Goal: Browse casually: Explore the website without a specific task or goal

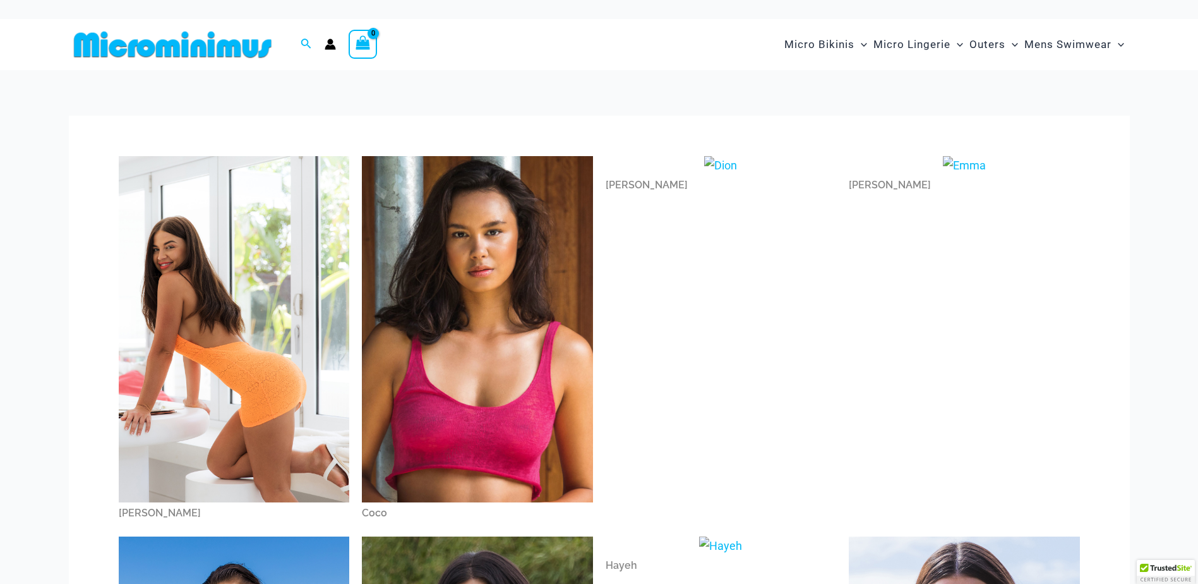
click at [268, 396] on img at bounding box center [234, 329] width 231 height 346
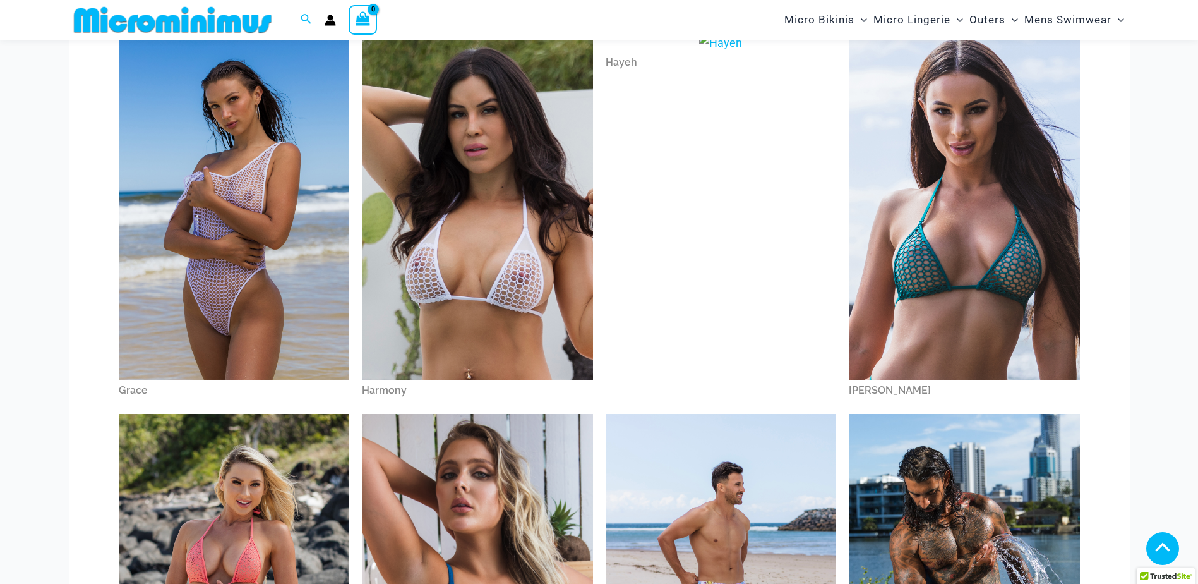
scroll to position [495, 0]
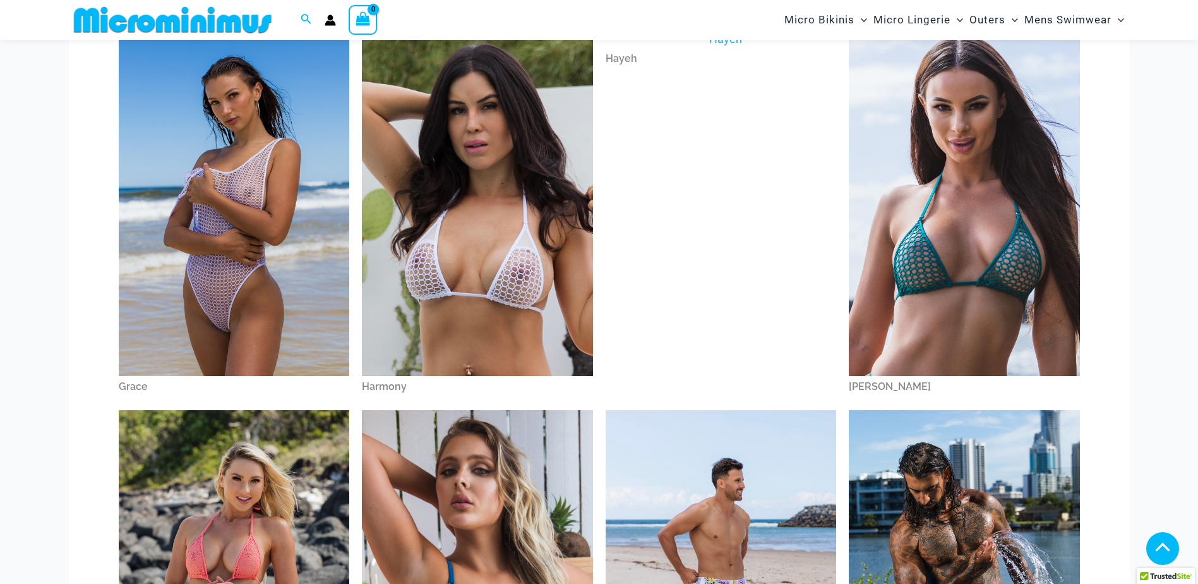
click at [504, 321] on img at bounding box center [477, 203] width 231 height 347
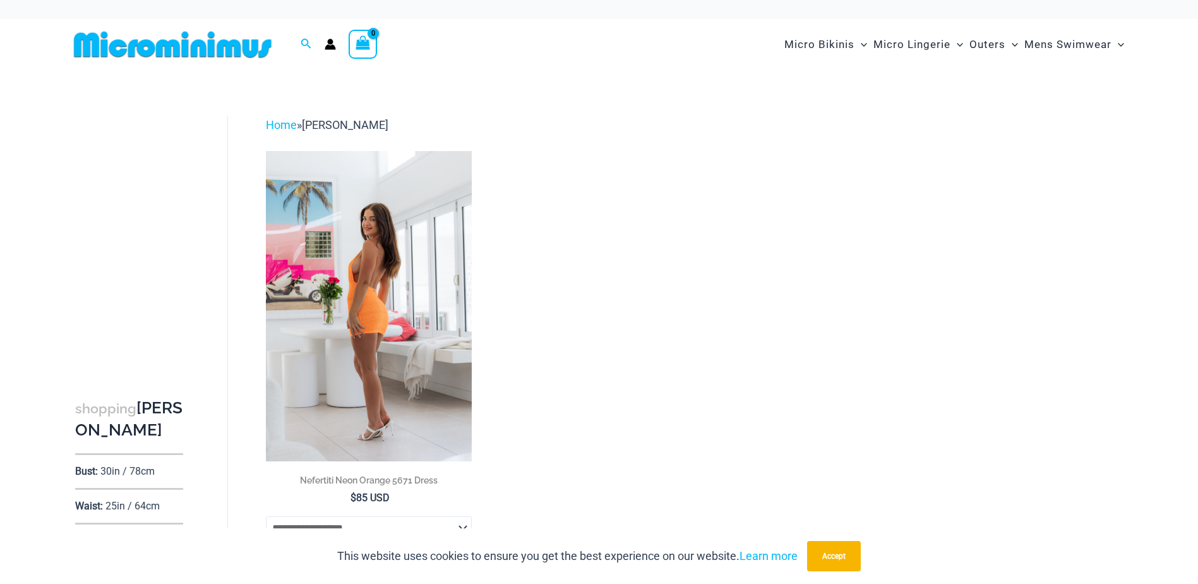
click at [369, 374] on img at bounding box center [369, 305] width 207 height 309
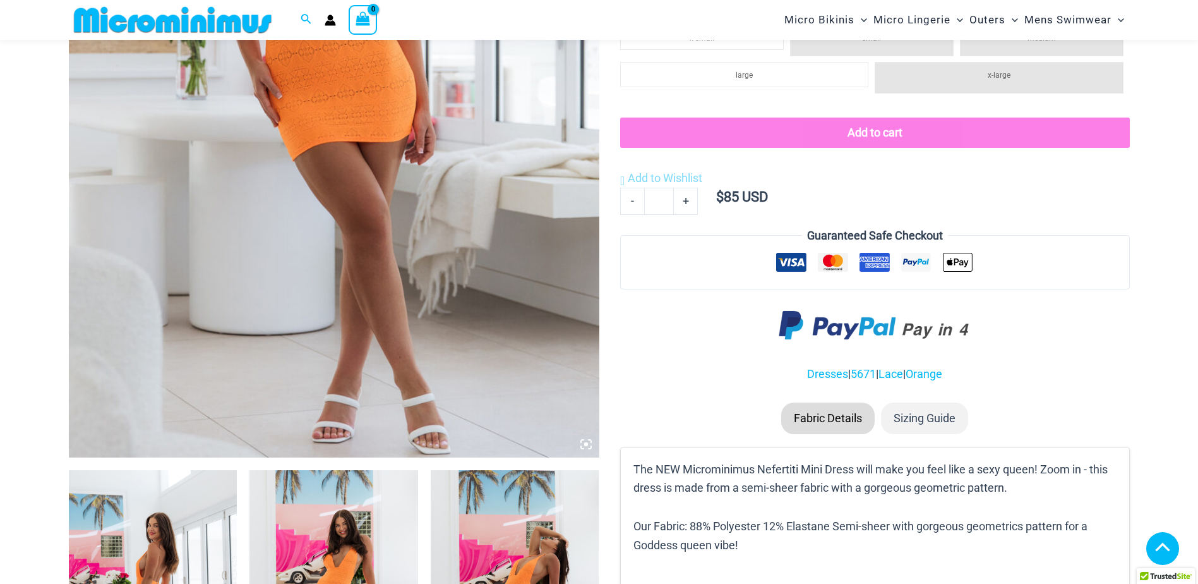
scroll to position [377, 0]
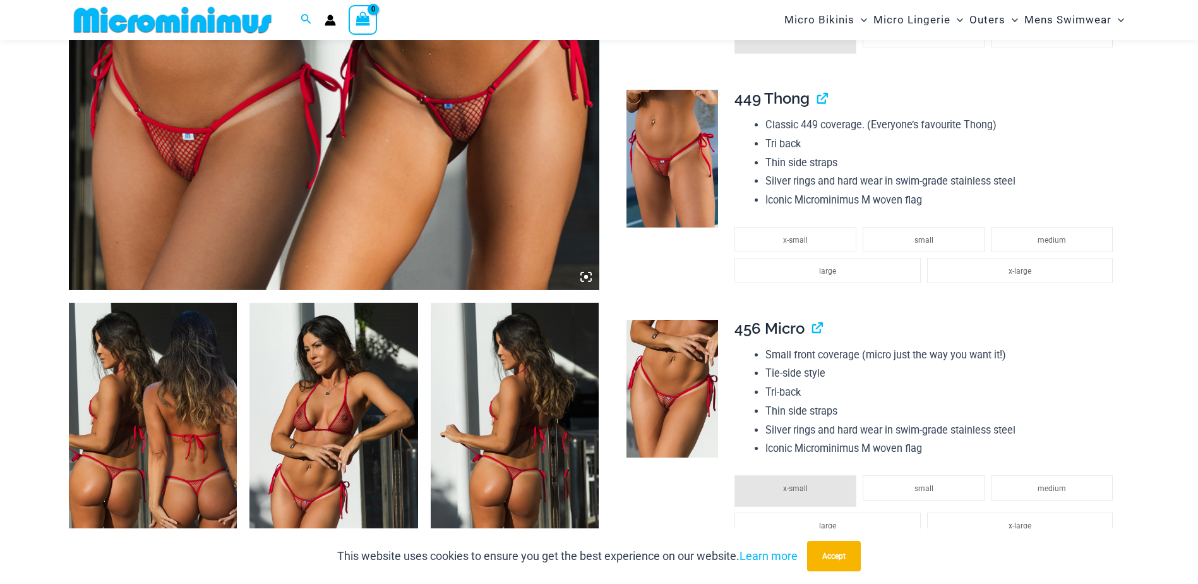
scroll to position [684, 0]
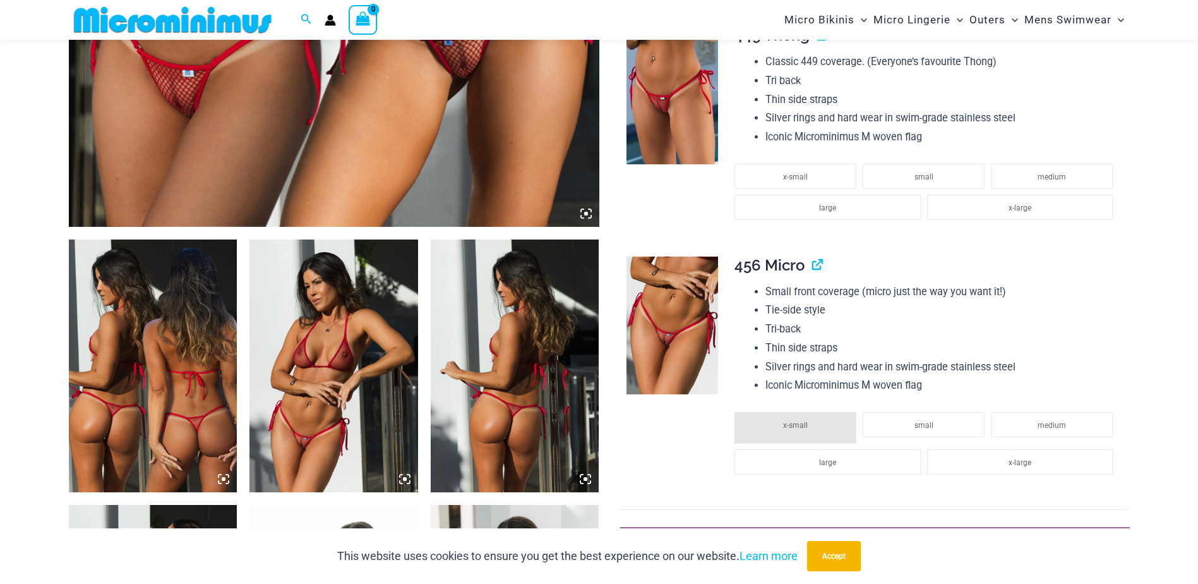
click at [297, 451] on img at bounding box center [333, 365] width 169 height 253
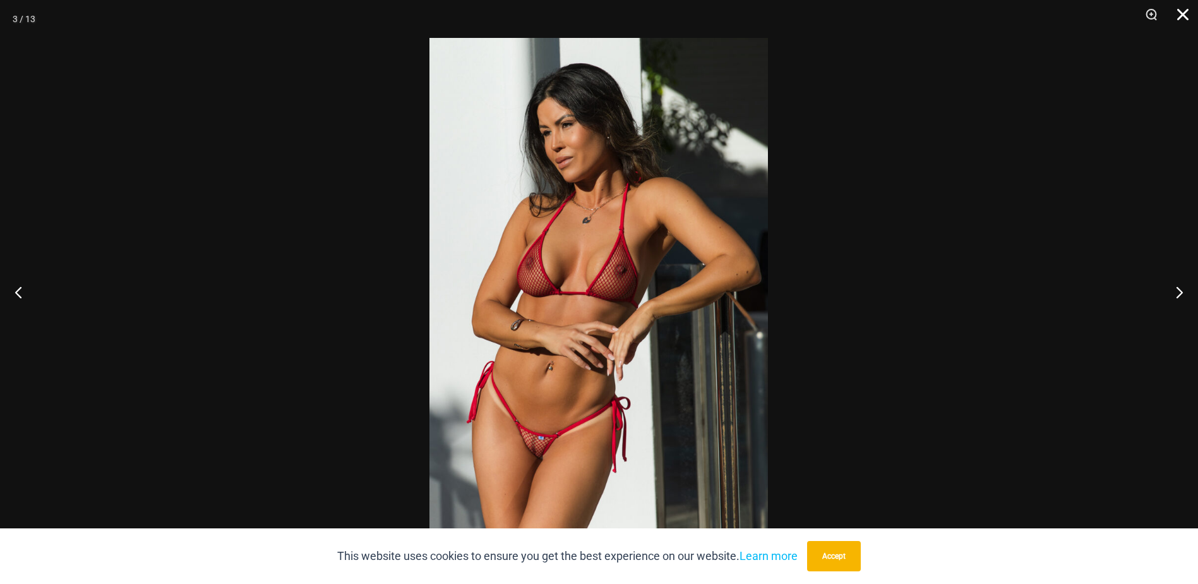
click at [1189, 15] on button "Close" at bounding box center [1179, 19] width 32 height 38
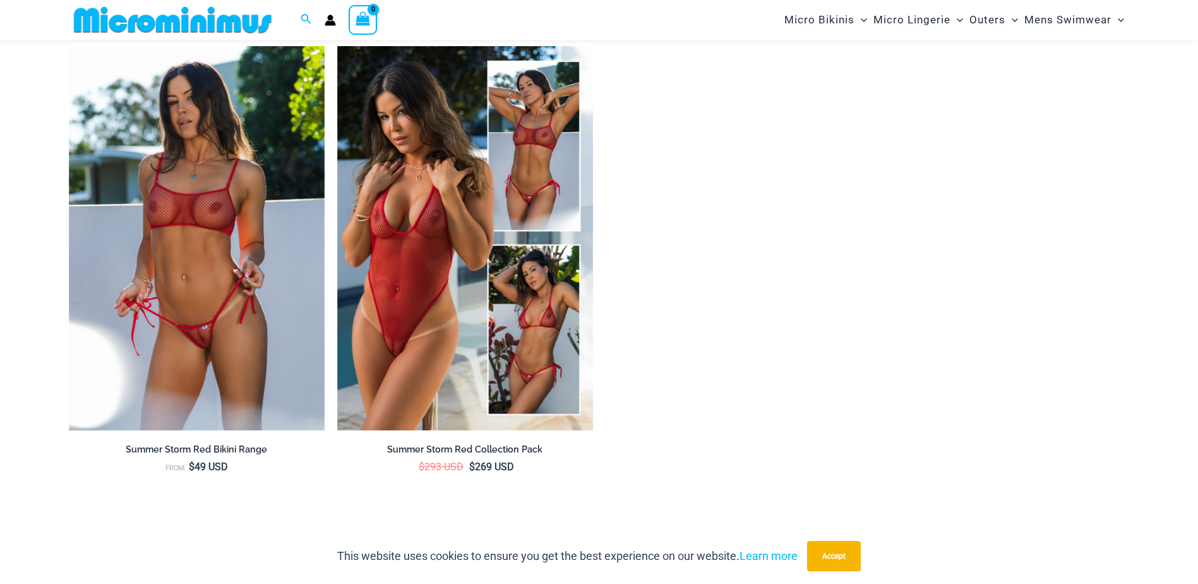
scroll to position [2010, 0]
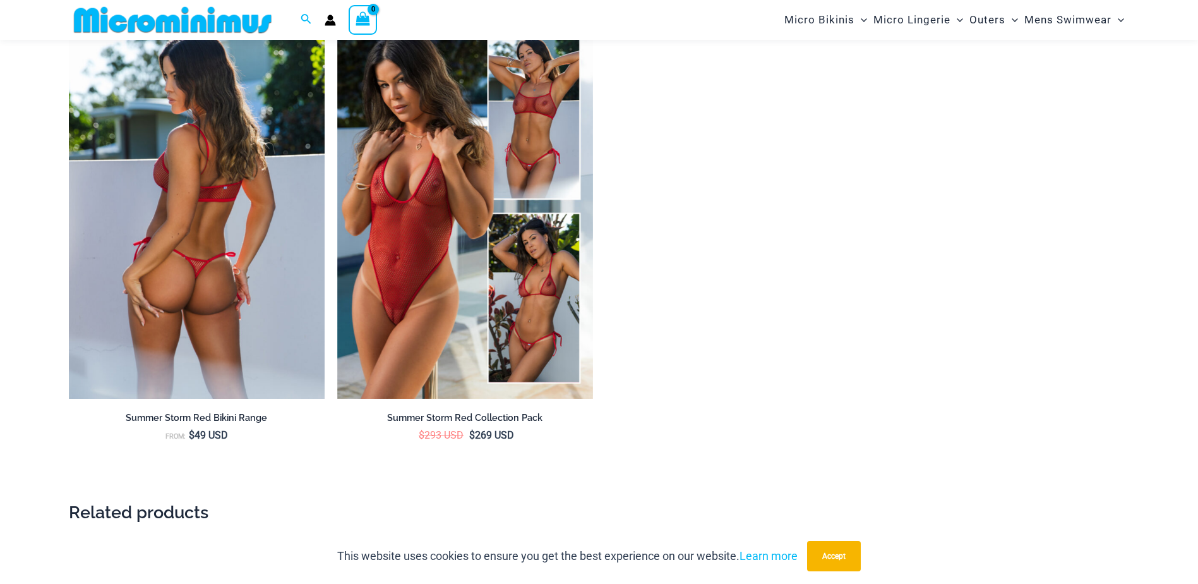
click at [176, 299] on img at bounding box center [197, 207] width 256 height 384
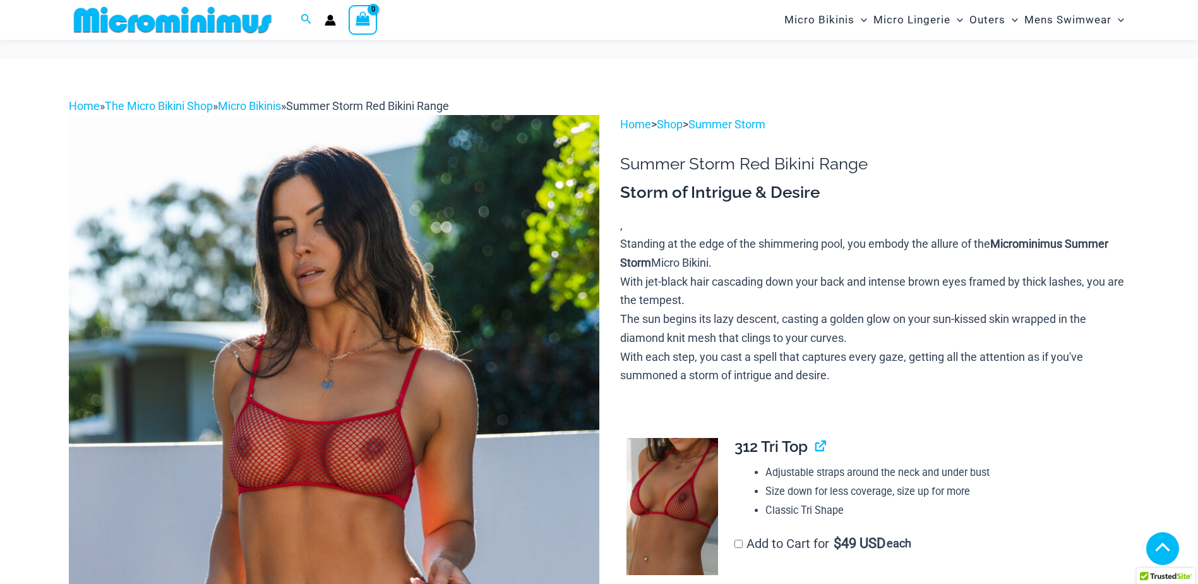
scroll to position [374, 0]
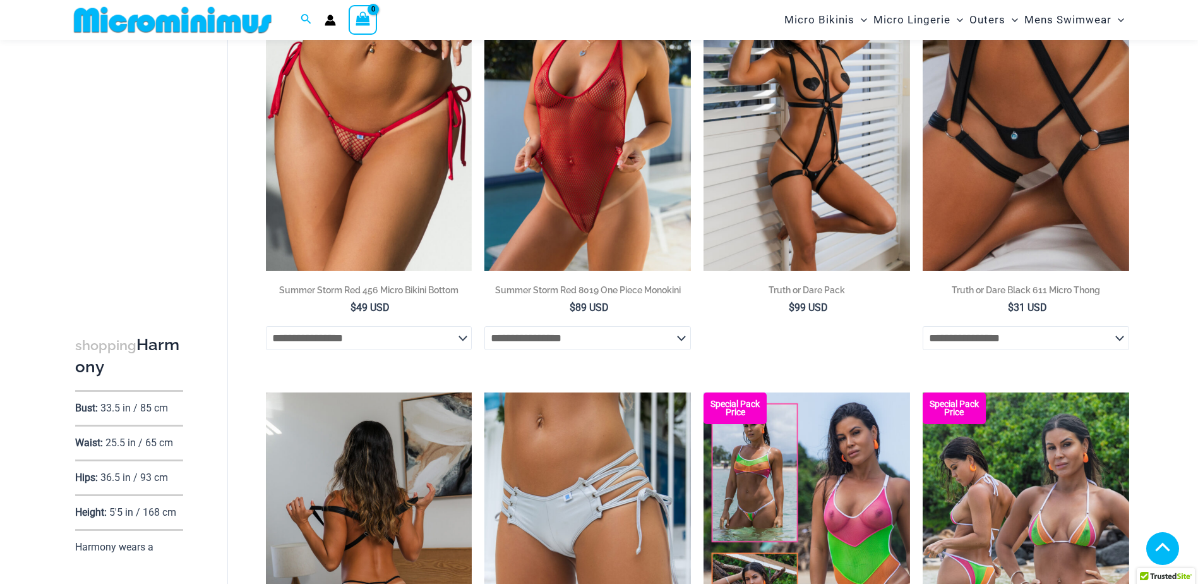
scroll to position [557, 0]
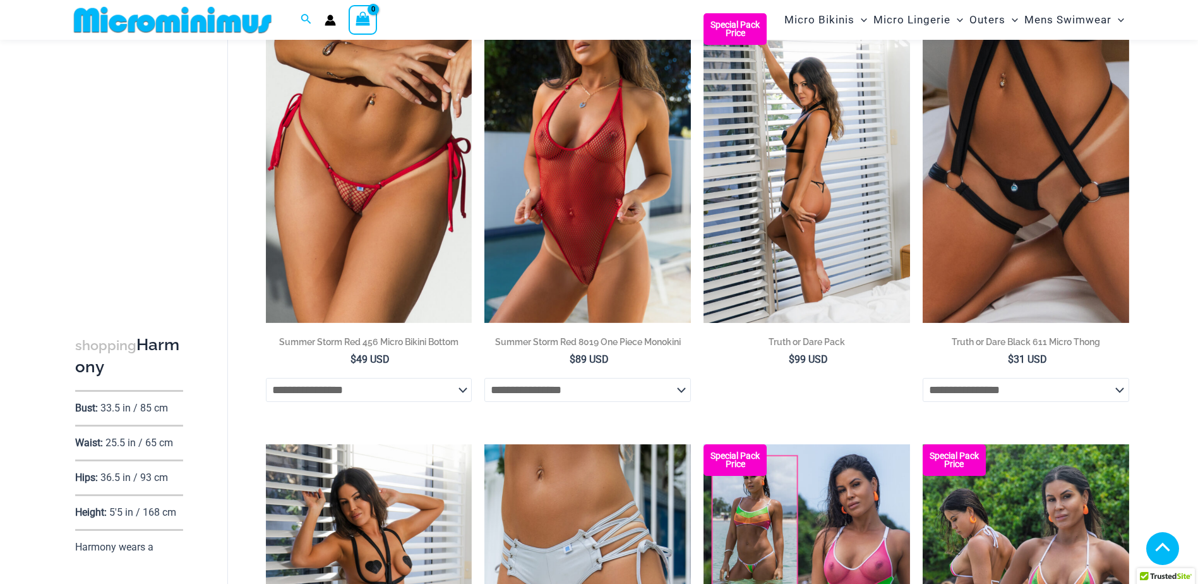
click at [840, 205] on img at bounding box center [806, 167] width 207 height 309
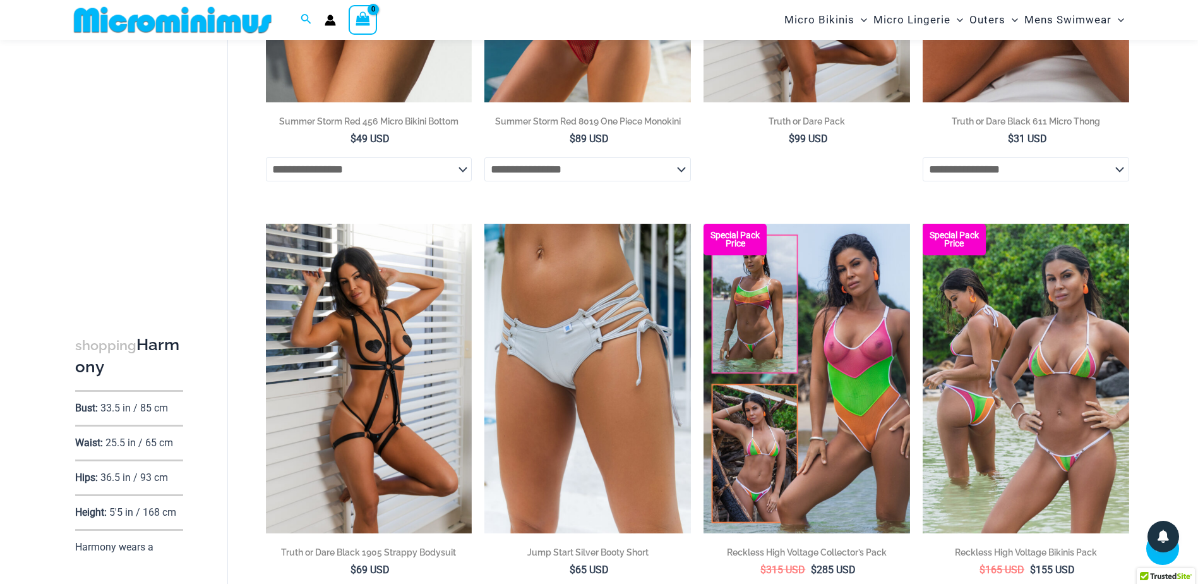
scroll to position [810, 0]
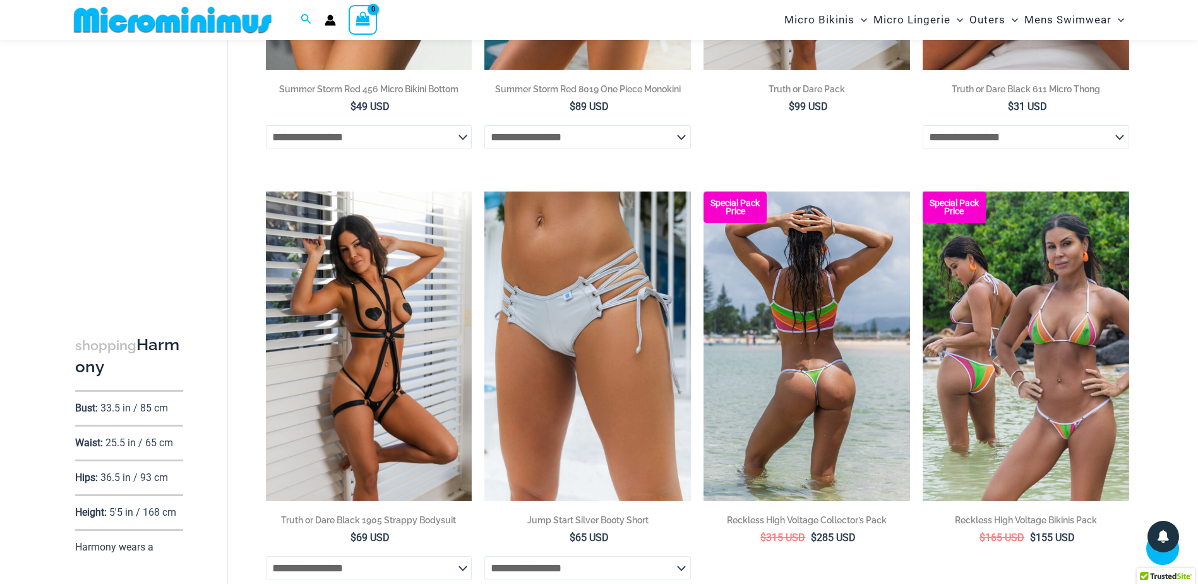
click at [839, 296] on img at bounding box center [806, 345] width 207 height 309
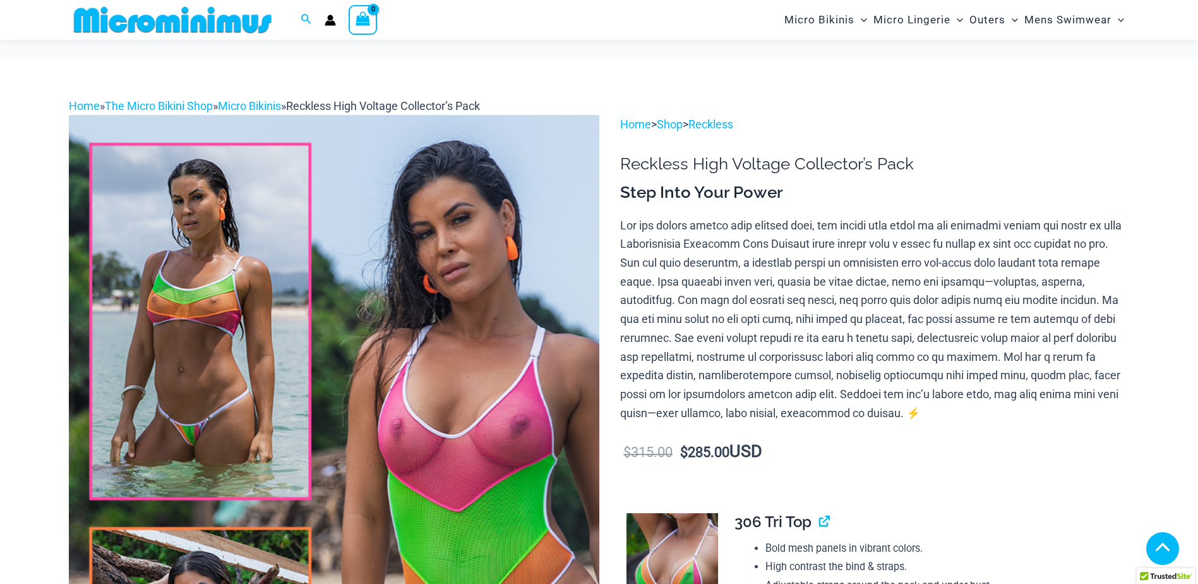
scroll to position [241, 0]
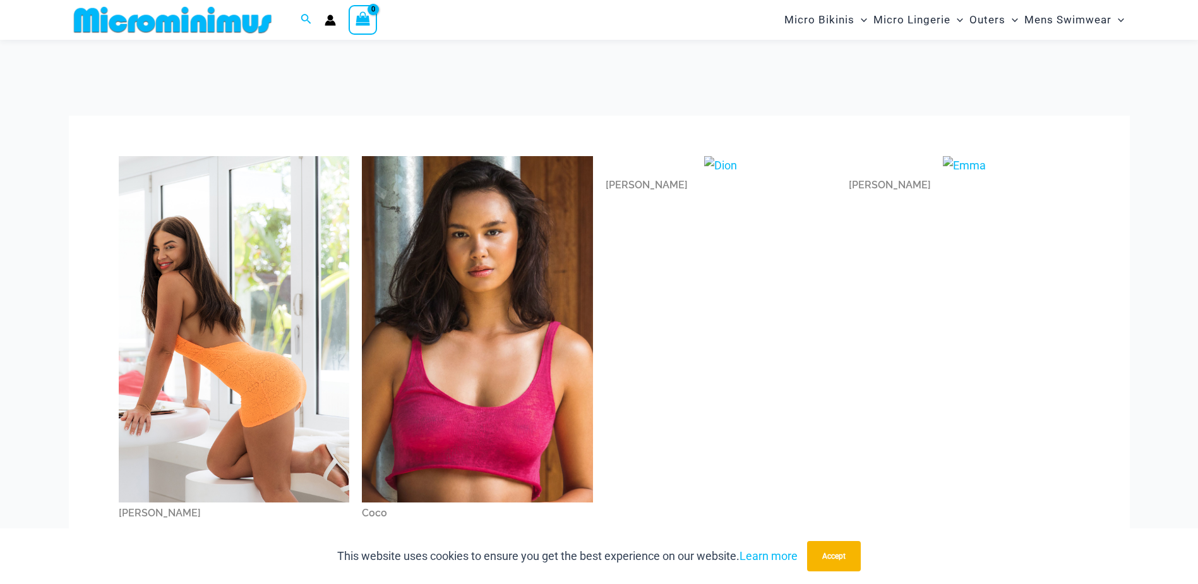
scroll to position [495, 0]
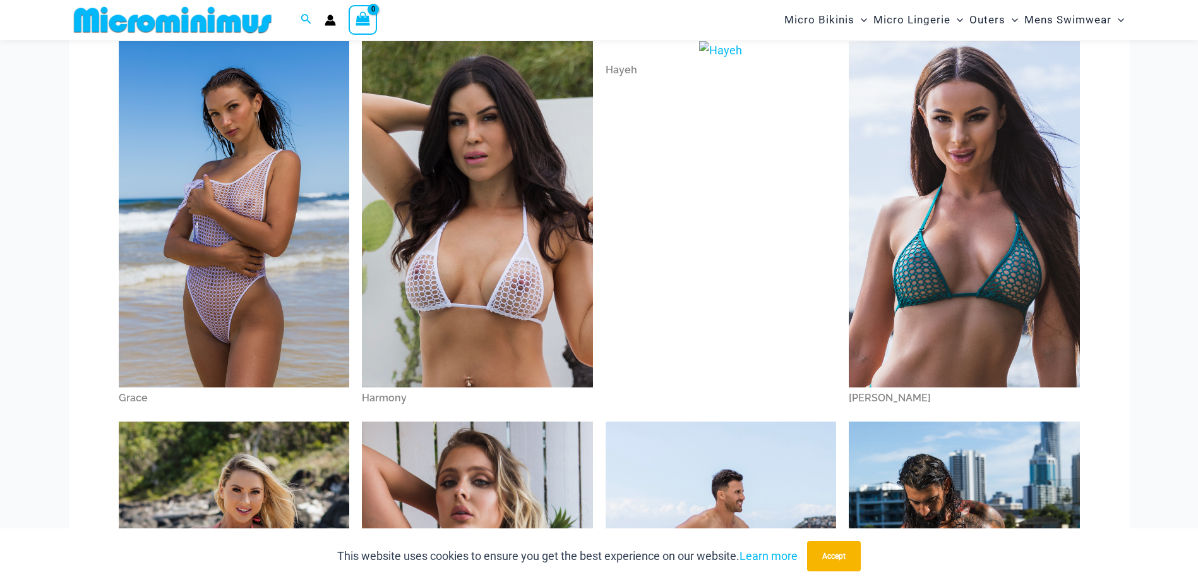
click at [734, 256] on div "Hayeh" at bounding box center [721, 225] width 244 height 380
click at [945, 249] on img at bounding box center [964, 214] width 231 height 346
click at [217, 174] on img at bounding box center [234, 214] width 231 height 346
click at [723, 261] on div "Hayeh" at bounding box center [721, 225] width 244 height 380
click at [727, 52] on img at bounding box center [720, 50] width 43 height 19
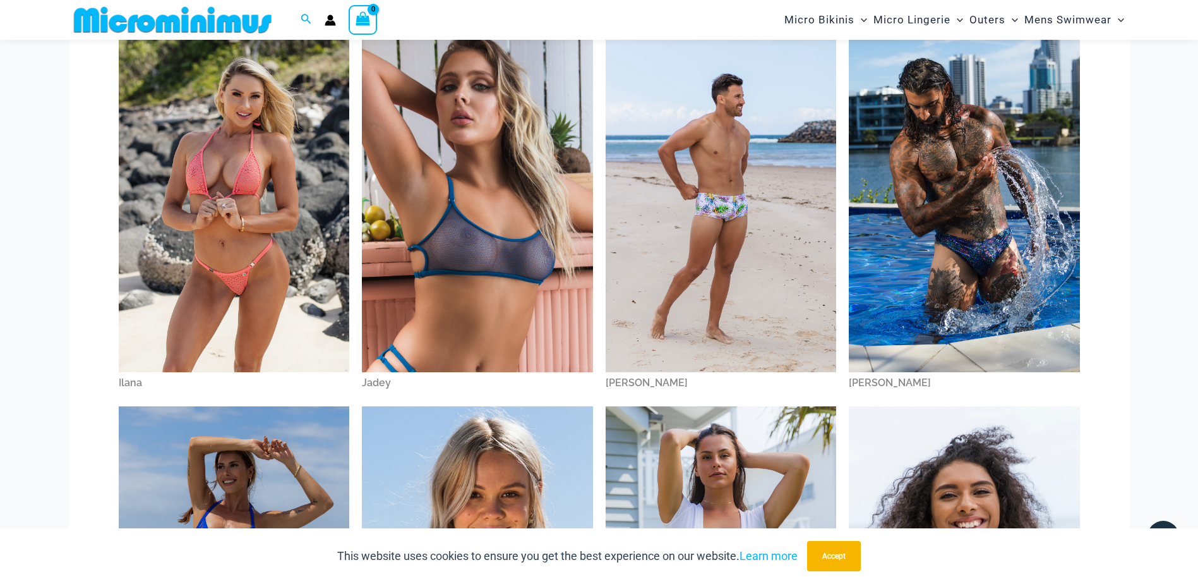
scroll to position [927, 0]
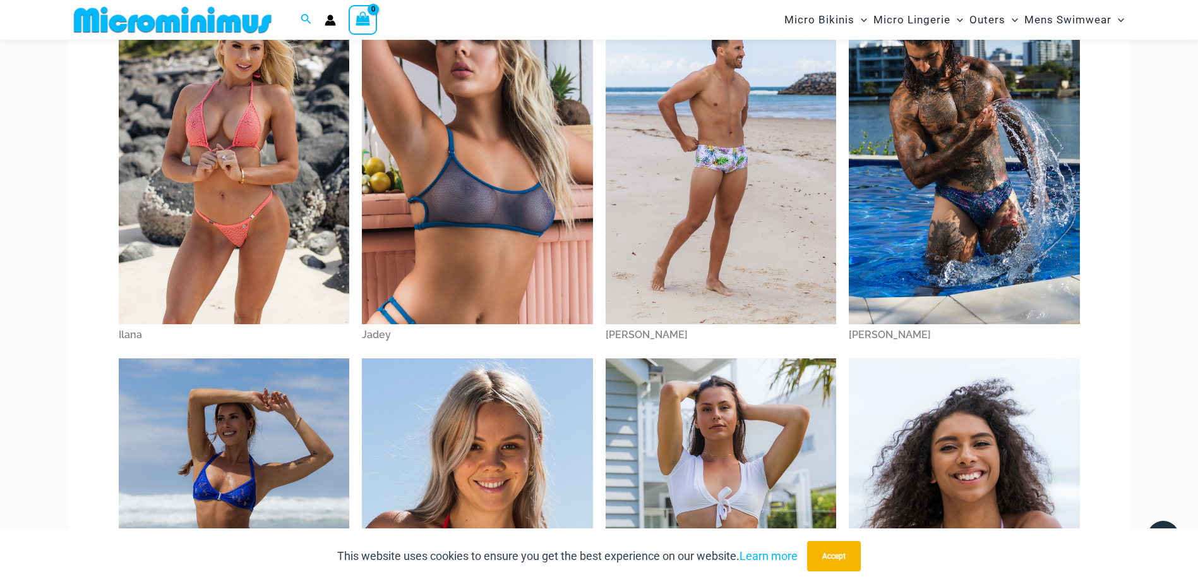
click at [503, 236] on img at bounding box center [477, 151] width 231 height 346
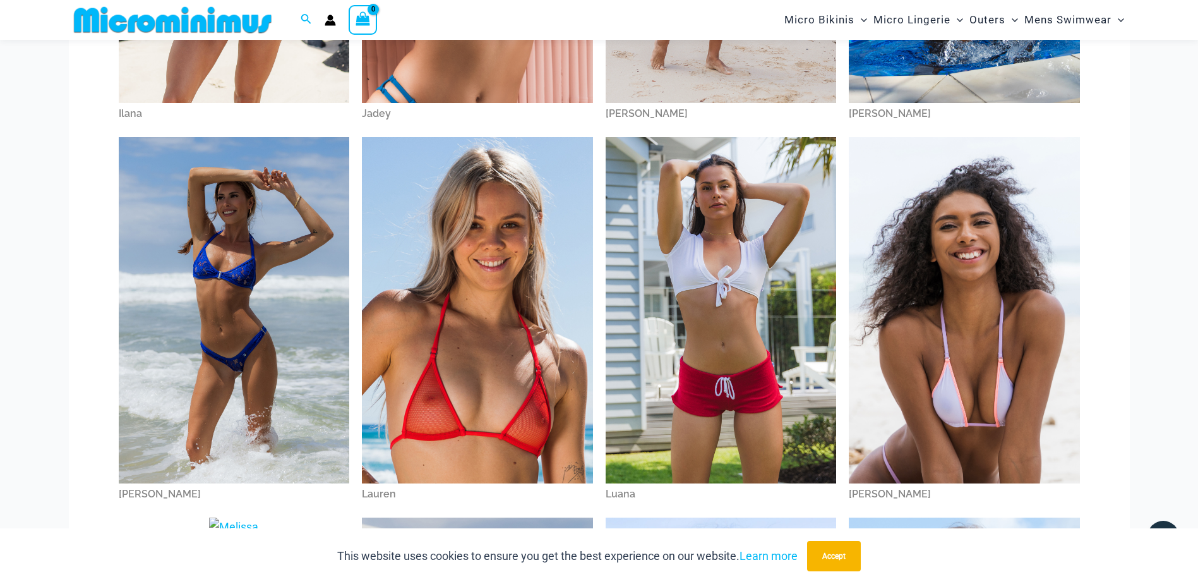
scroll to position [1243, 0]
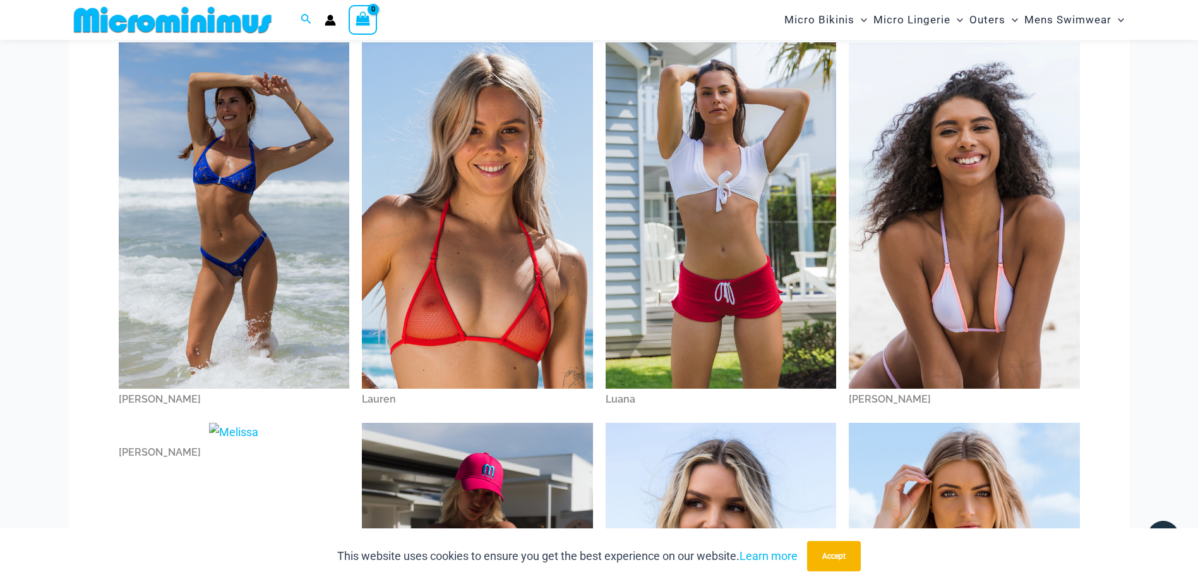
click at [486, 121] on img at bounding box center [477, 215] width 231 height 346
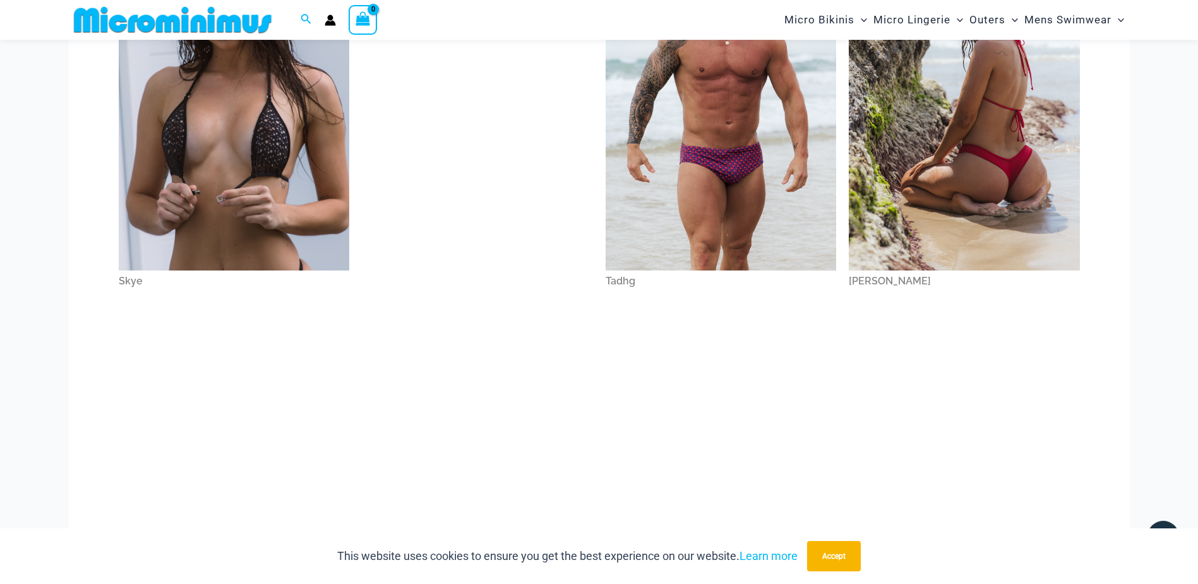
scroll to position [2127, 0]
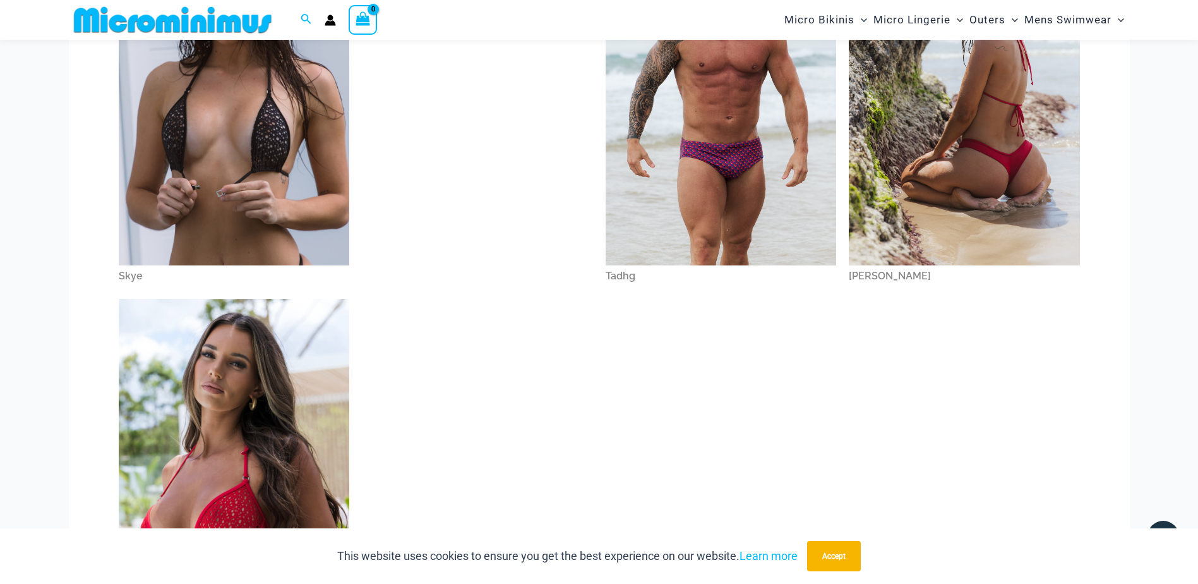
click at [268, 242] on img at bounding box center [234, 92] width 231 height 346
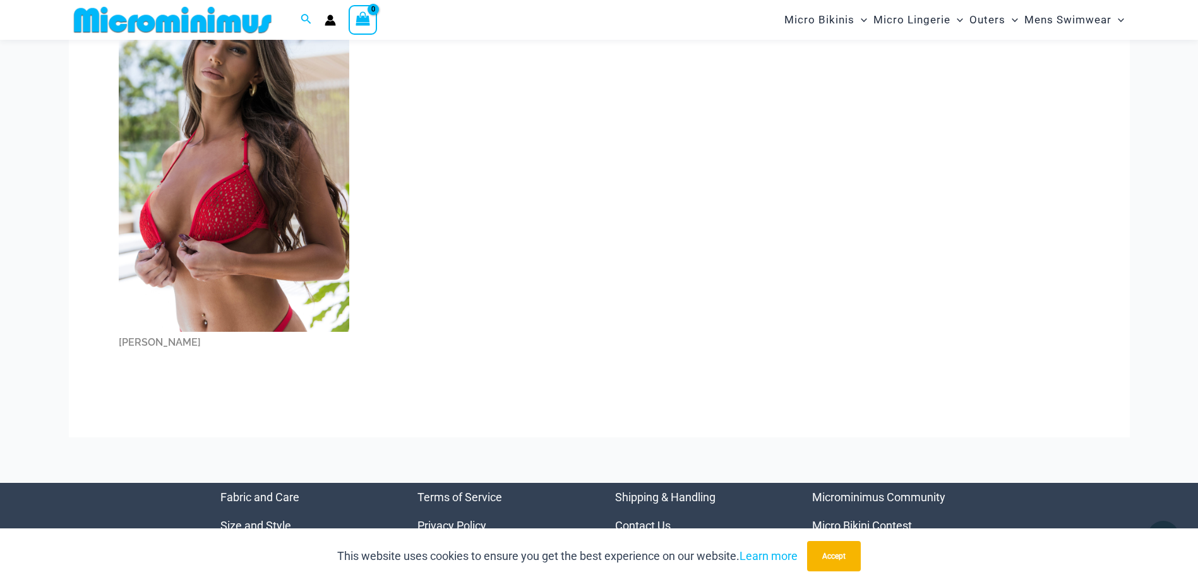
scroll to position [2438, 0]
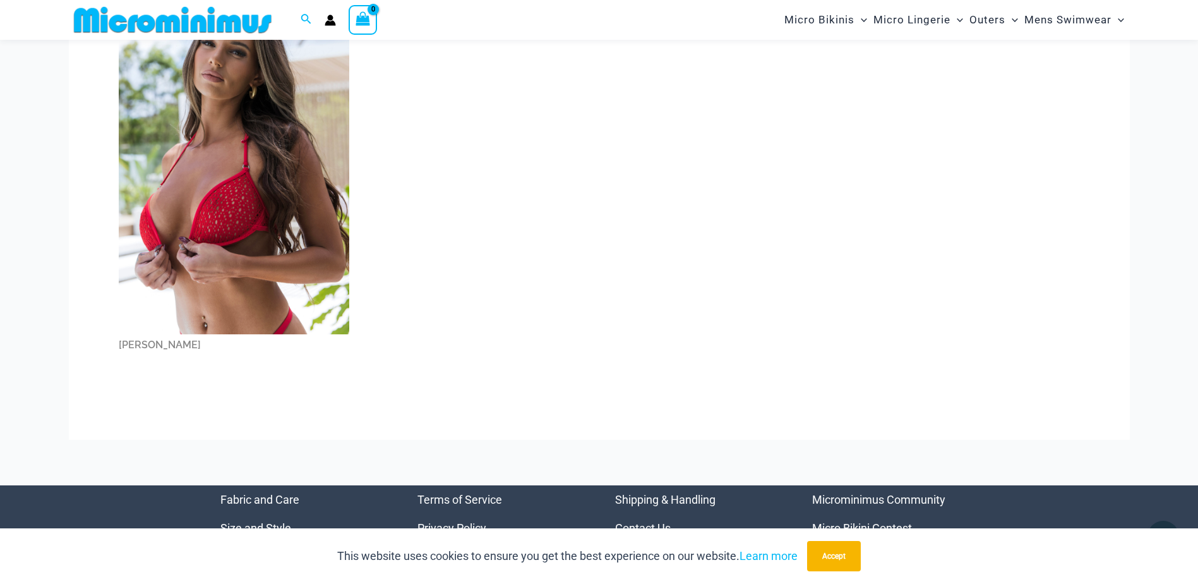
click at [248, 202] on img at bounding box center [234, 160] width 231 height 346
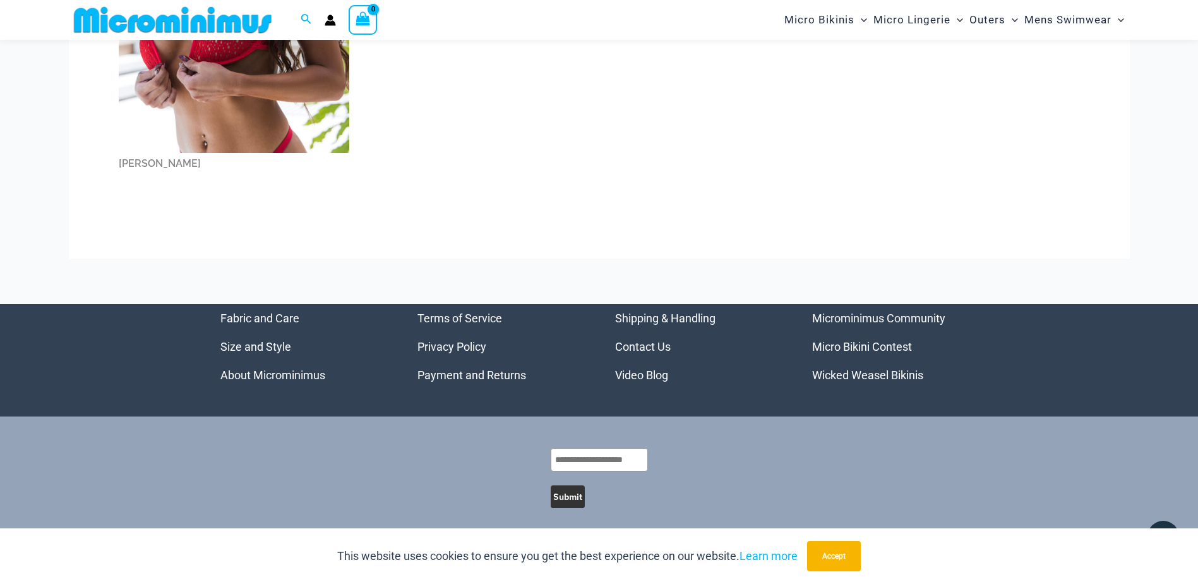
scroll to position [2628, 0]
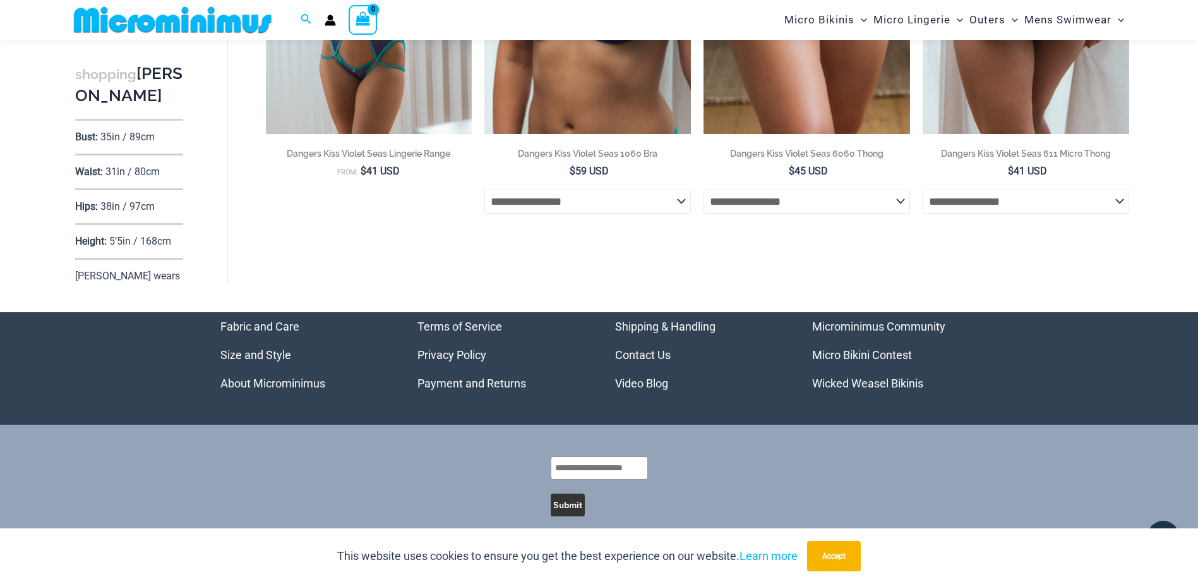
scroll to position [3337, 0]
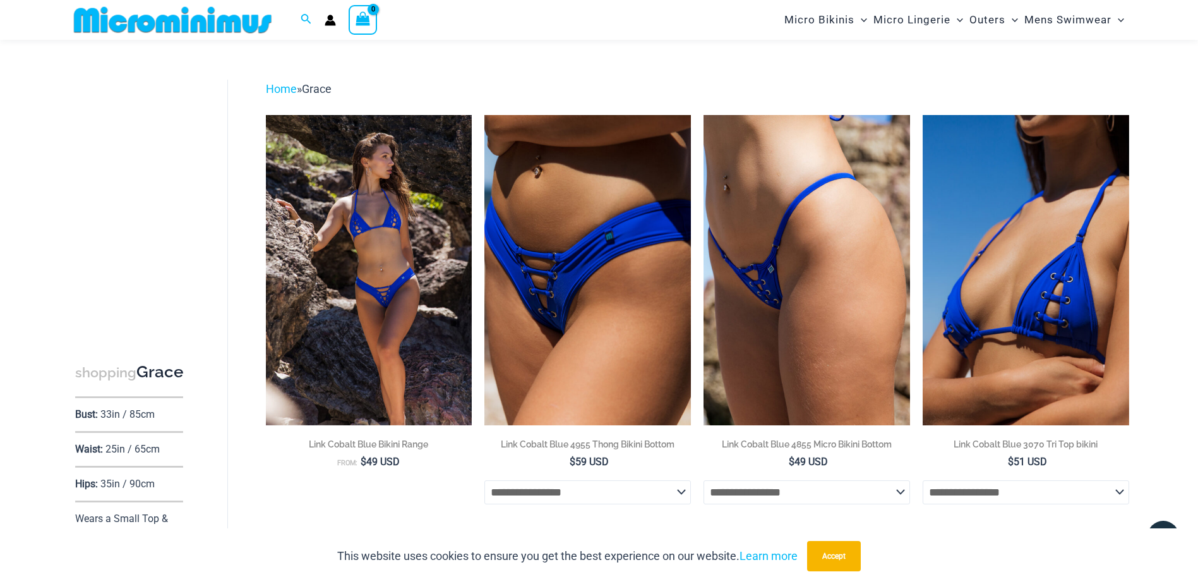
scroll to position [23, 0]
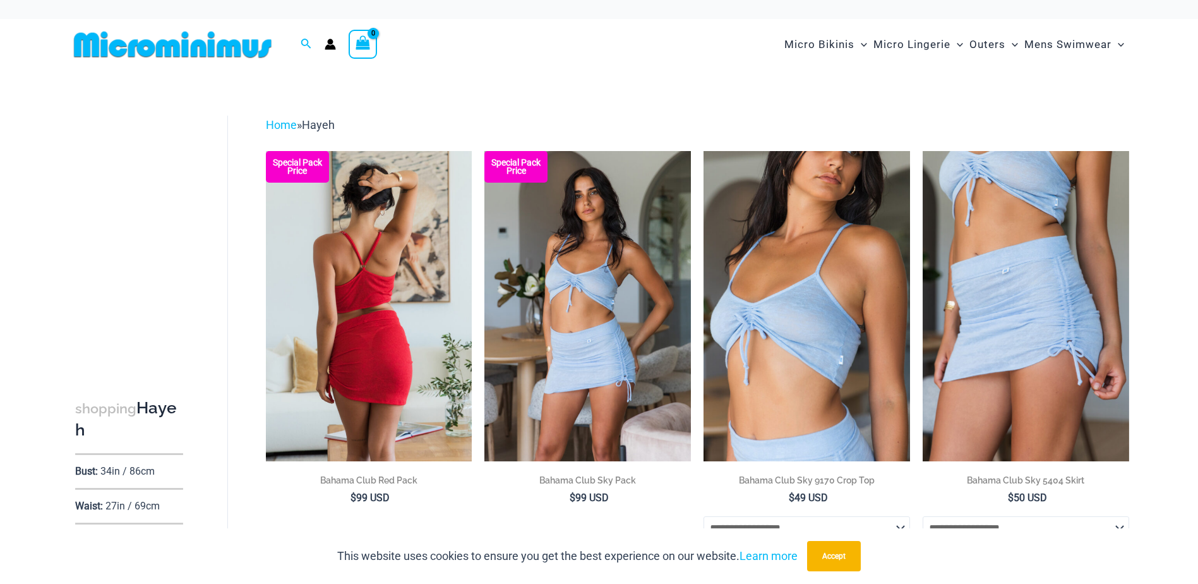
click at [392, 297] on img at bounding box center [369, 305] width 207 height 309
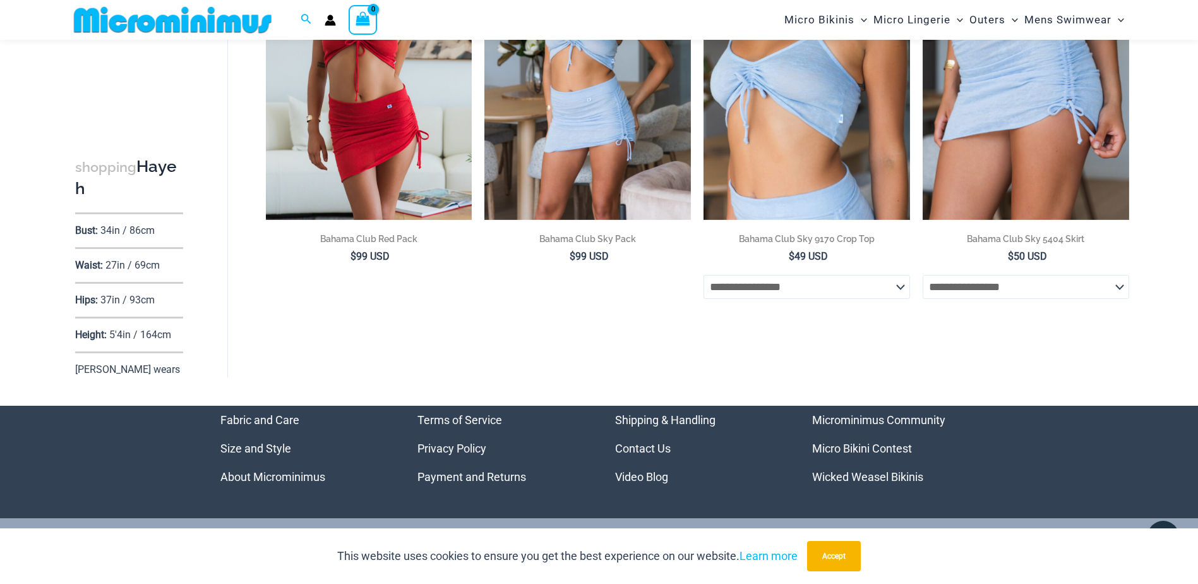
scroll to position [338, 0]
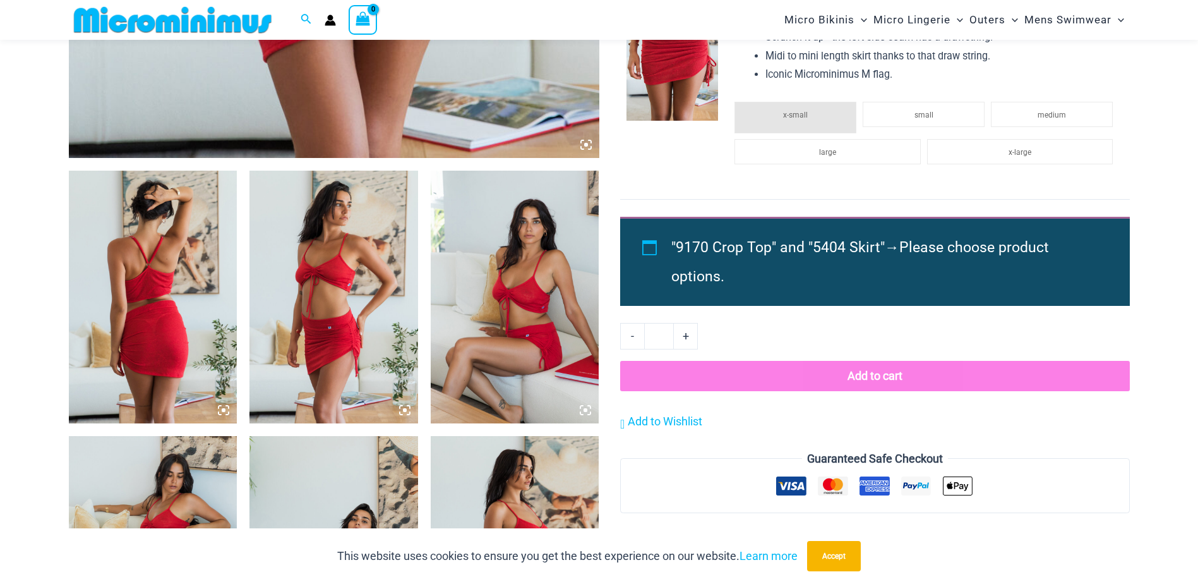
scroll to position [758, 0]
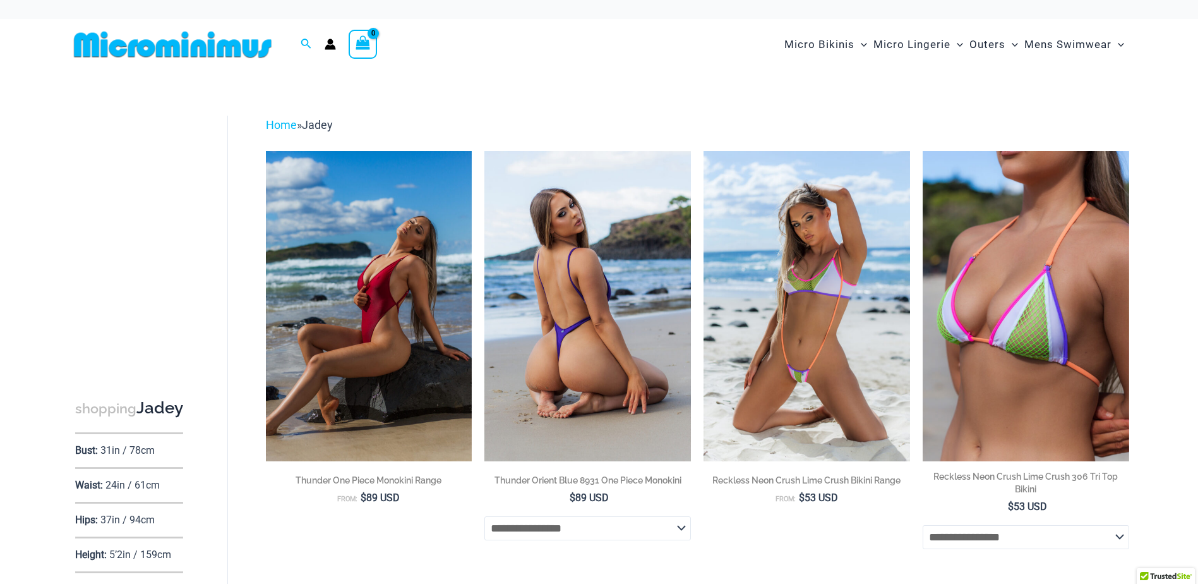
click at [573, 367] on img at bounding box center [587, 305] width 207 height 309
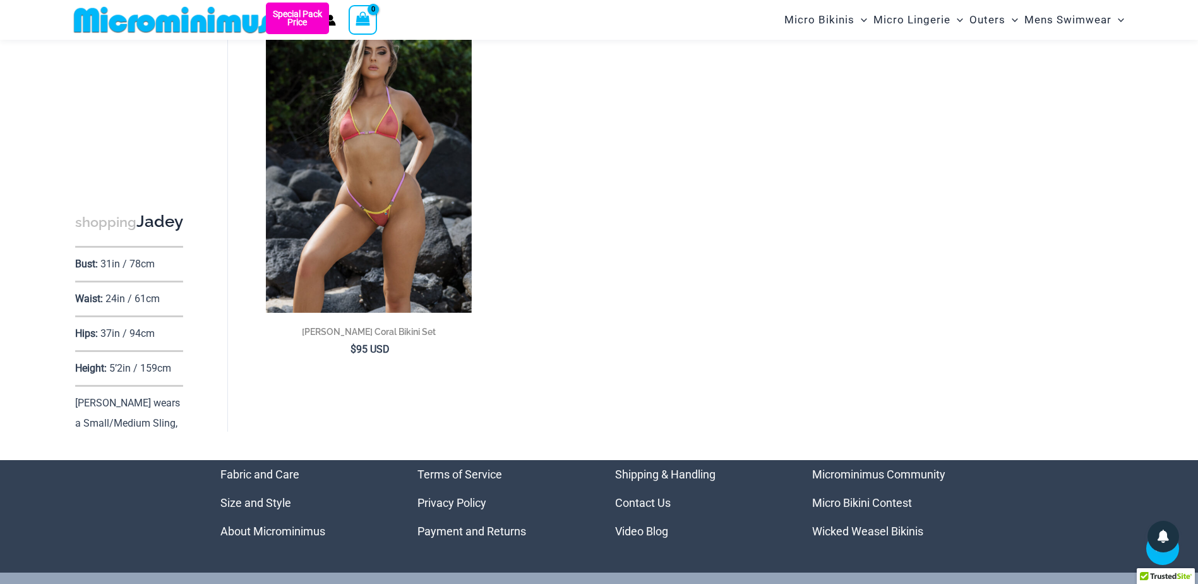
scroll to position [2326, 0]
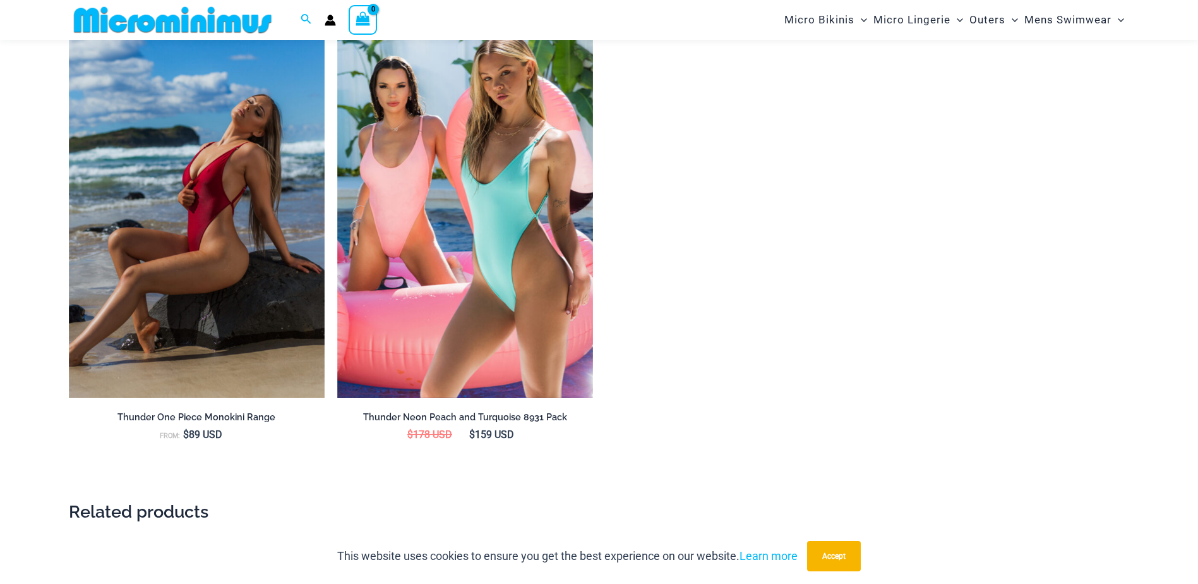
scroll to position [1504, 0]
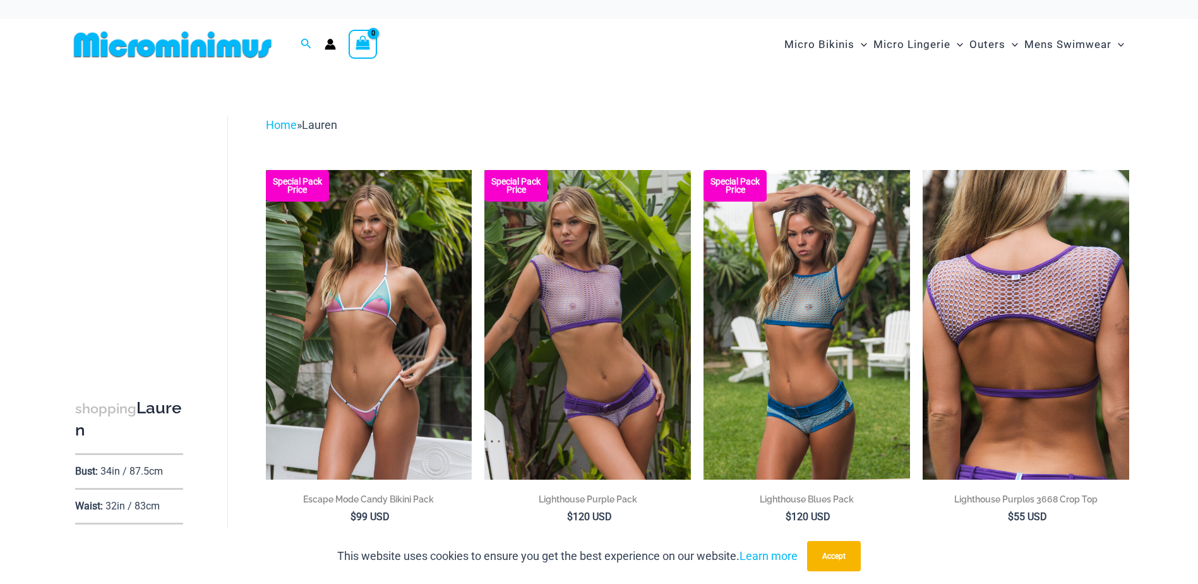
click at [991, 285] on img at bounding box center [1026, 324] width 207 height 309
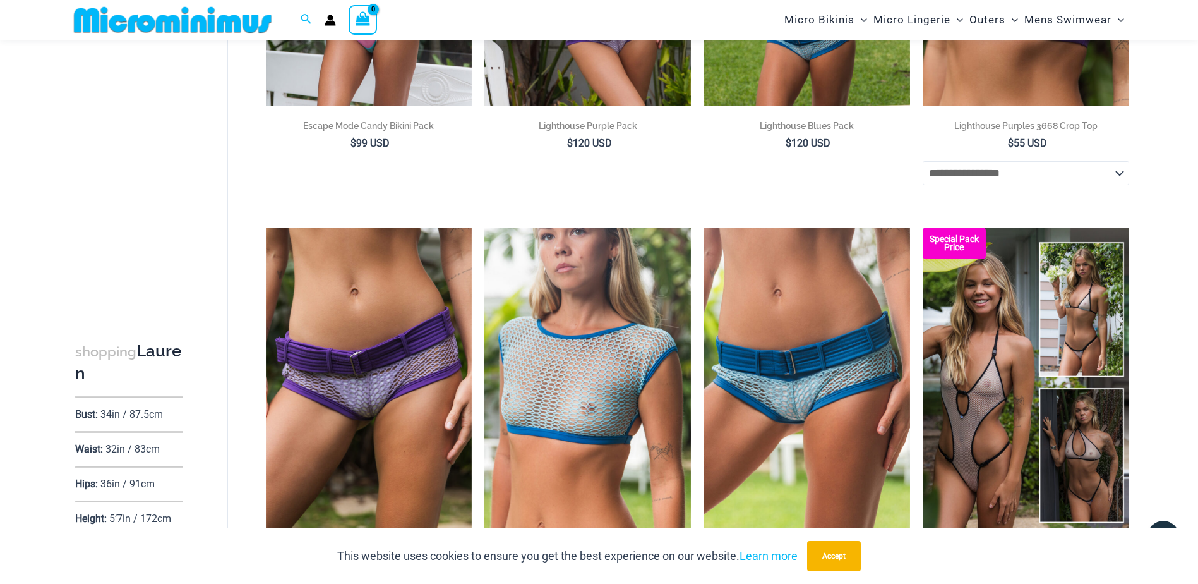
scroll to position [367, 0]
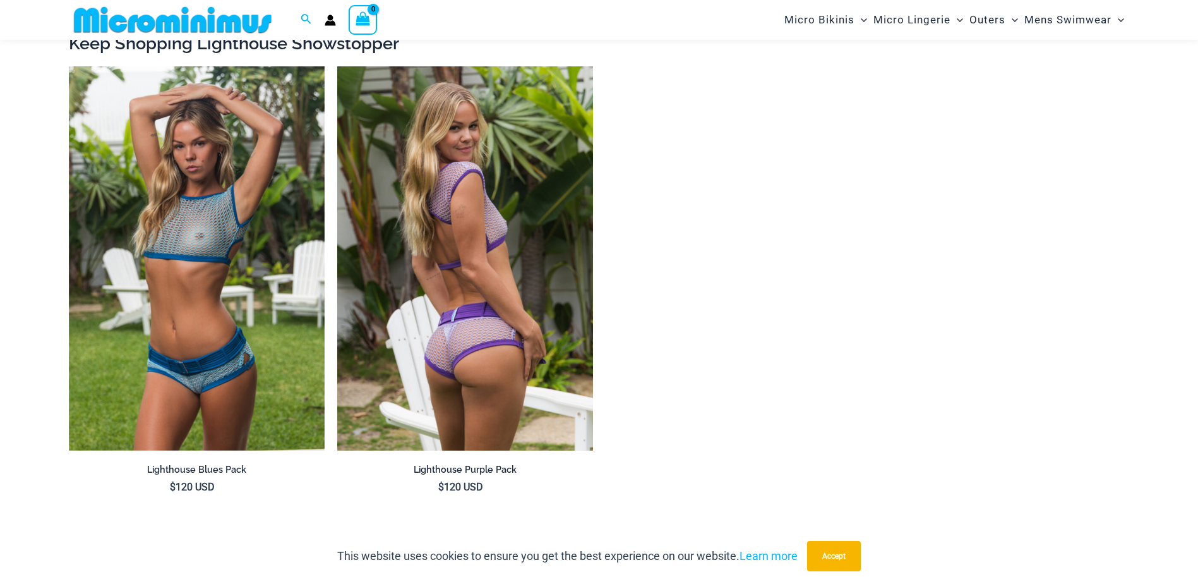
scroll to position [1505, 0]
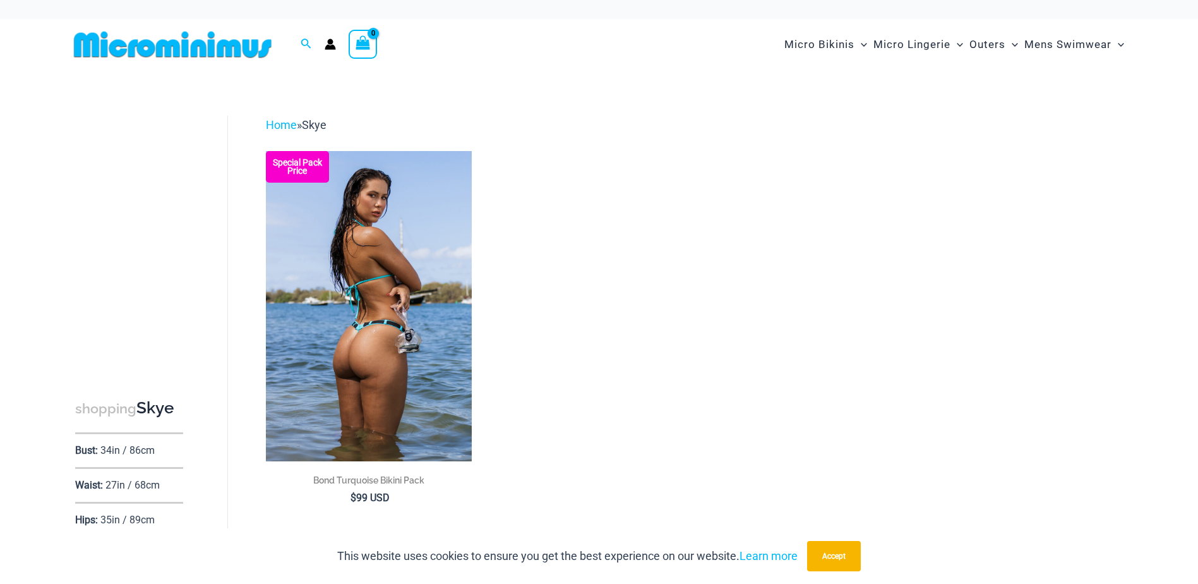
click at [367, 289] on img at bounding box center [369, 305] width 207 height 309
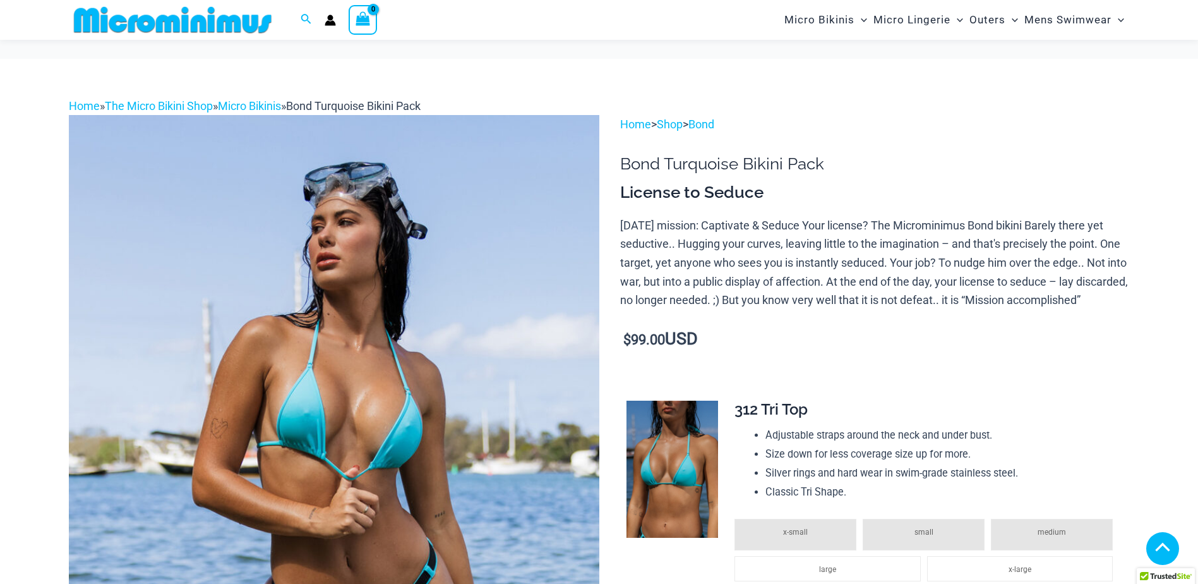
scroll to position [503, 0]
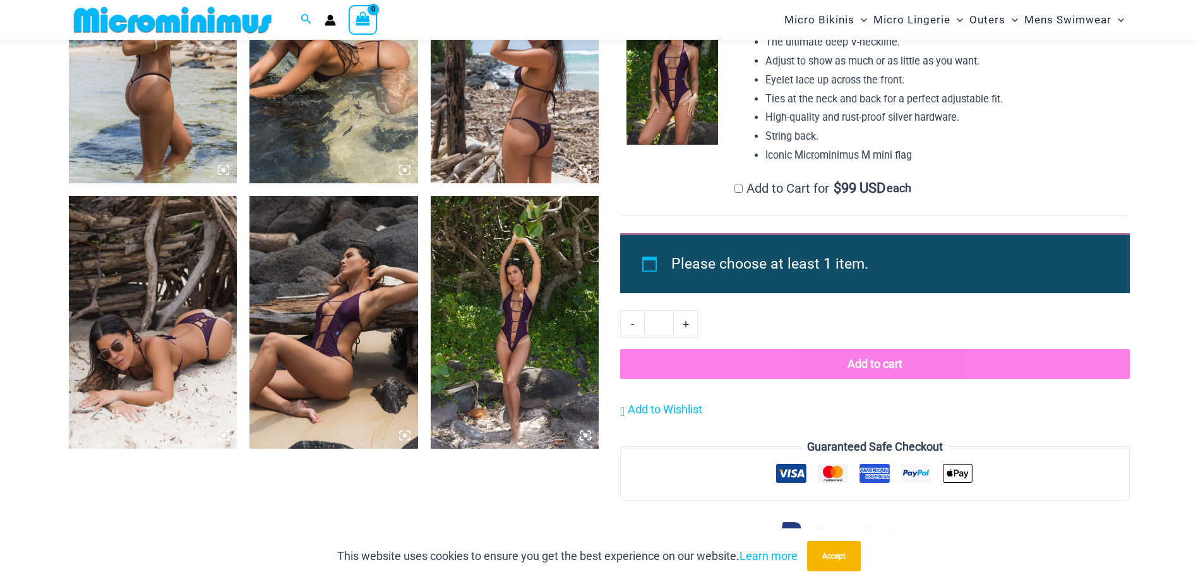
scroll to position [1008, 0]
